Goal: Task Accomplishment & Management: Manage account settings

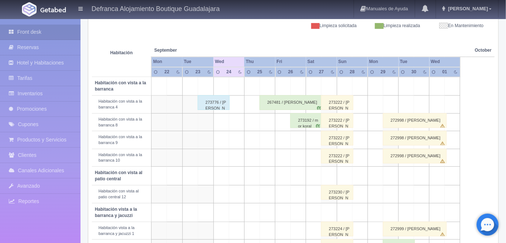
scroll to position [36, 0]
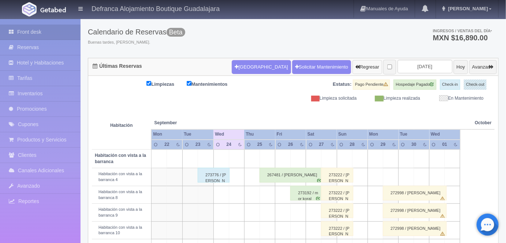
click at [353, 65] on button "Regresar" at bounding box center [368, 67] width 30 height 14
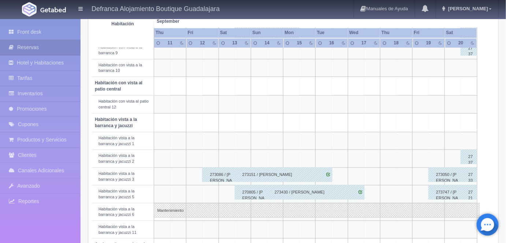
scroll to position [208, 0]
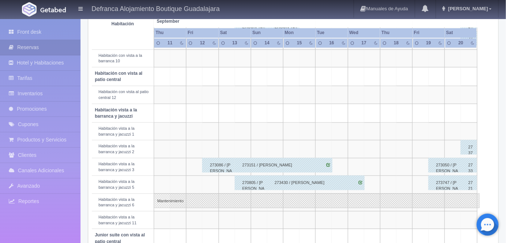
click at [471, 144] on div "273795 / ALFREDO GARCÍA ÁVALOS" at bounding box center [469, 147] width 16 height 15
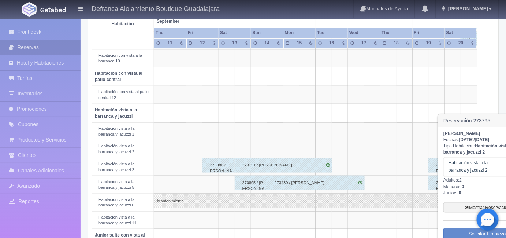
click at [351, 184] on div "273430 / JENNIFER CAMARENA" at bounding box center [316, 182] width 98 height 15
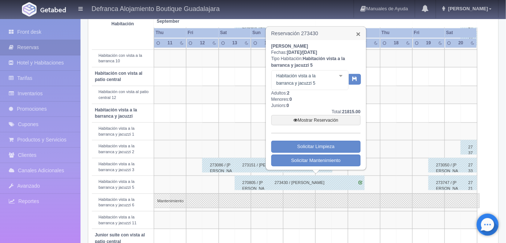
click at [360, 33] on link "×" at bounding box center [358, 34] width 4 height 8
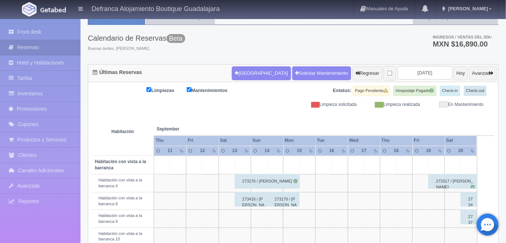
scroll to position [0, 0]
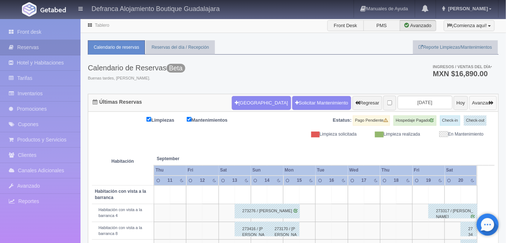
click at [477, 104] on button "Avanzar" at bounding box center [483, 103] width 27 height 14
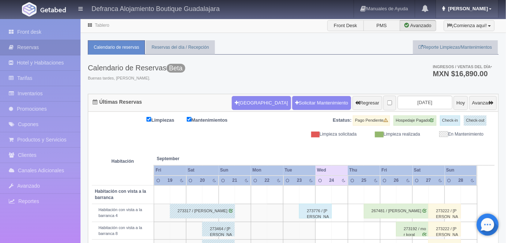
click at [484, 14] on link "[PERSON_NAME]" at bounding box center [467, 9] width 62 height 18
click at [464, 34] on link "Salir / Log Out" at bounding box center [469, 34] width 58 height 9
